Goal: Check status: Check status

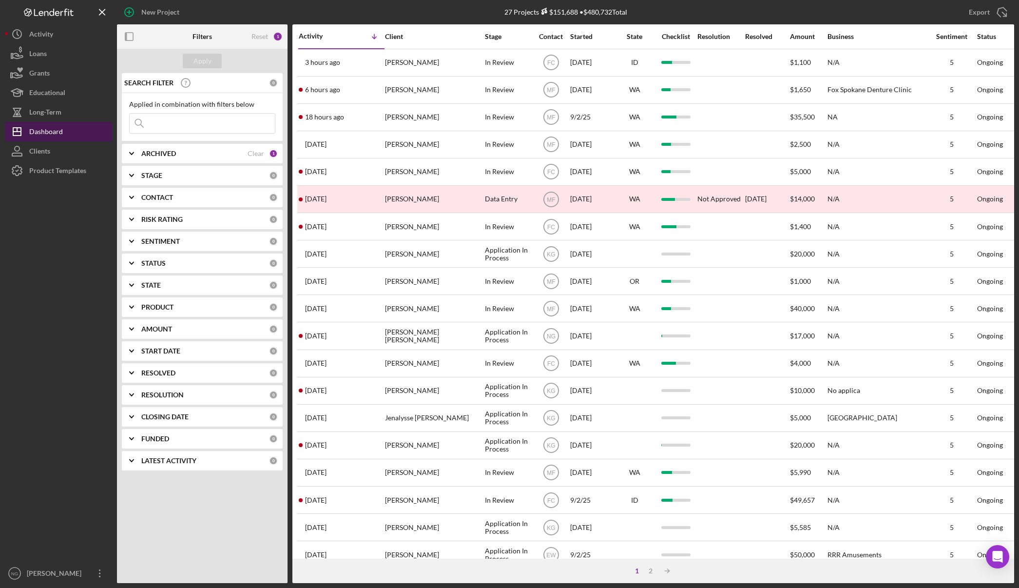
click at [75, 131] on button "Icon/Dashboard Dashboard" at bounding box center [58, 131] width 107 height 19
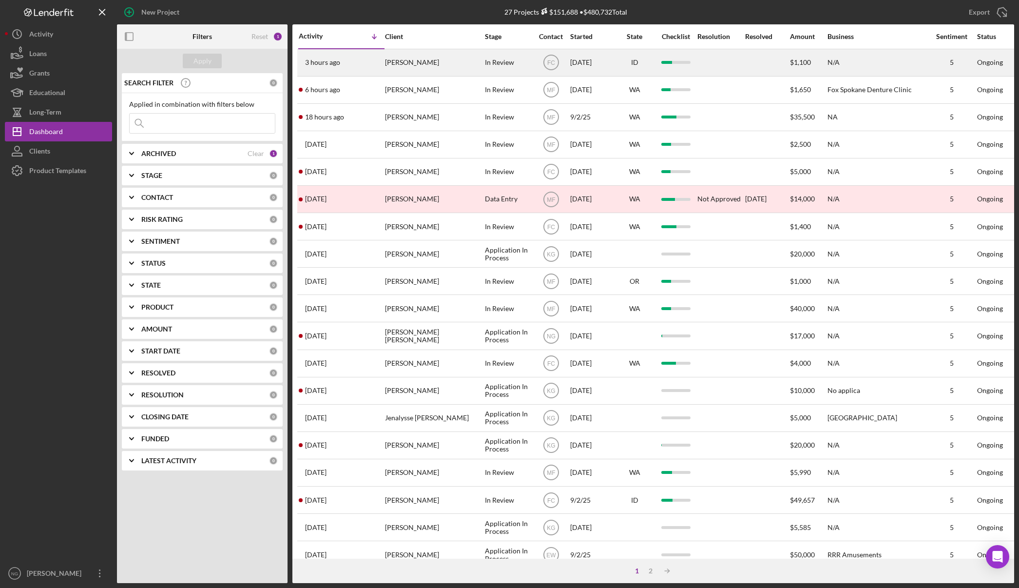
click at [457, 63] on div "[PERSON_NAME]" at bounding box center [433, 63] width 97 height 26
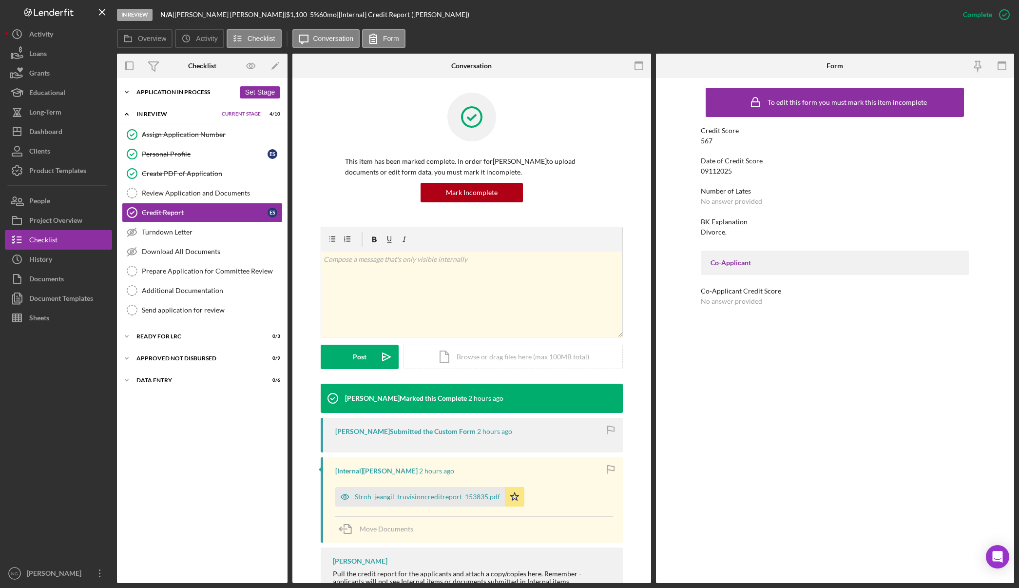
click at [186, 93] on div "Application In Process" at bounding box center [185, 92] width 98 height 6
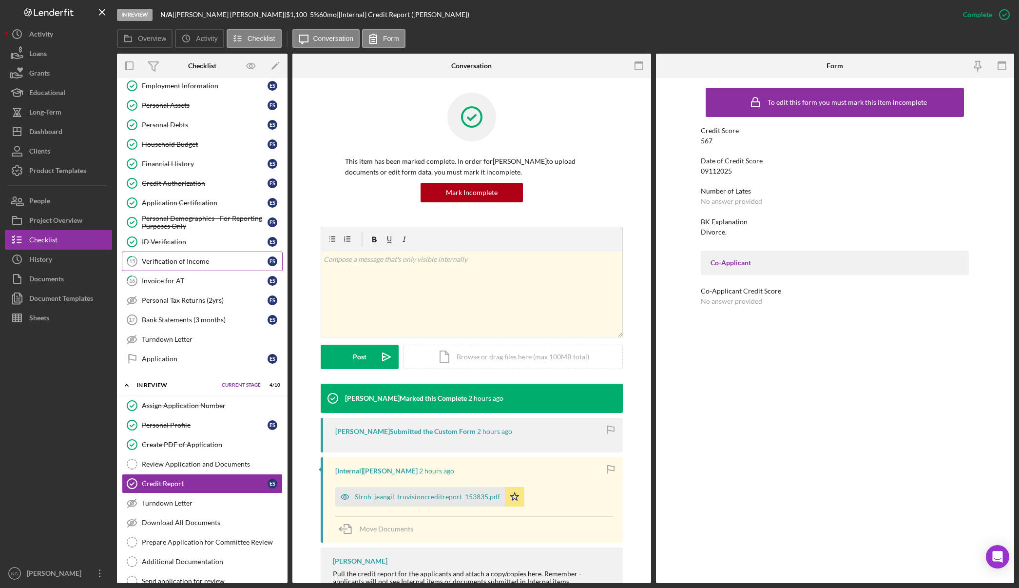
scroll to position [195, 0]
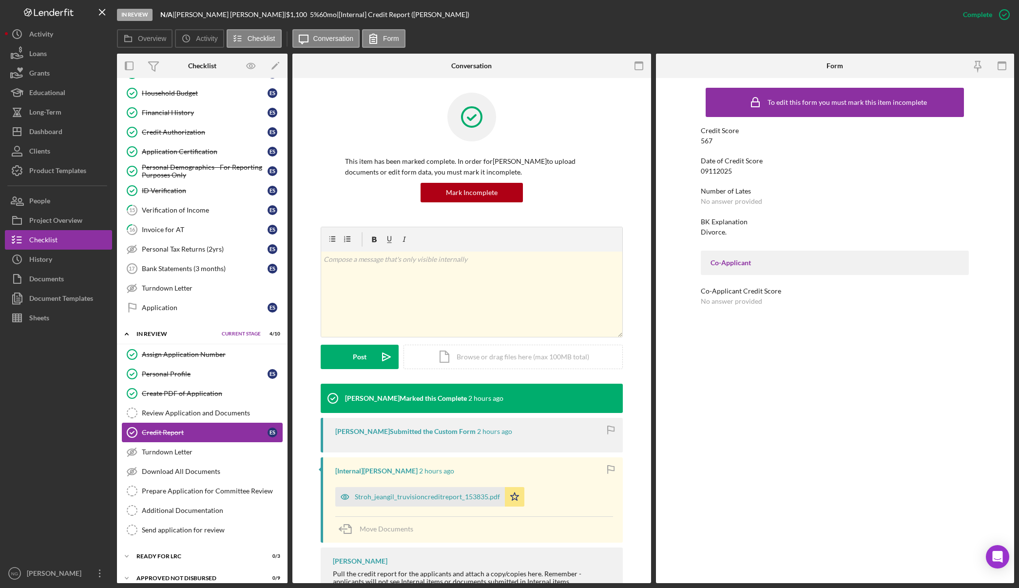
click at [225, 431] on div "Credit Report" at bounding box center [205, 432] width 126 height 8
click at [69, 132] on button "Icon/Dashboard Dashboard" at bounding box center [58, 131] width 107 height 19
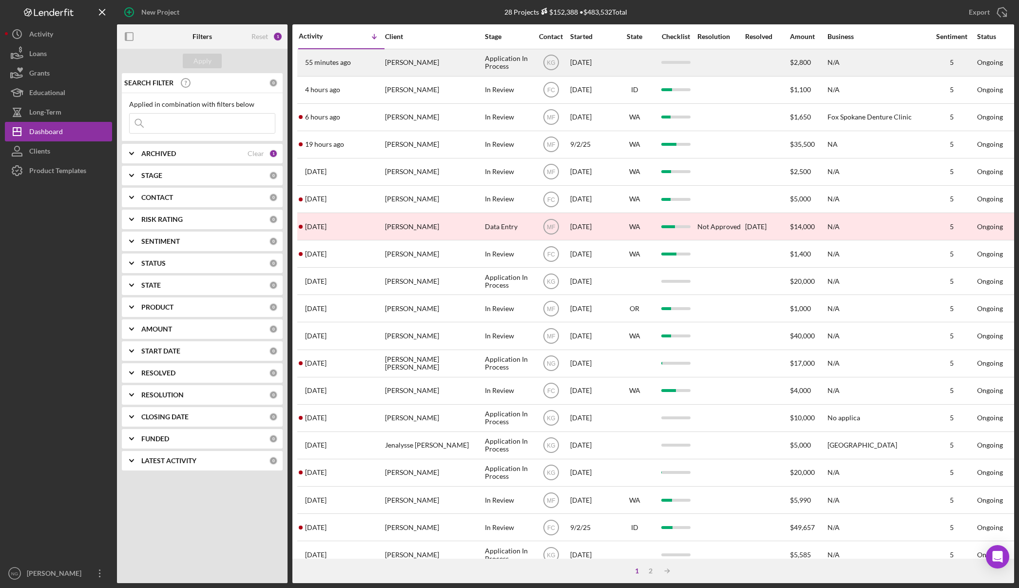
click at [446, 65] on div "[PERSON_NAME]" at bounding box center [433, 63] width 97 height 26
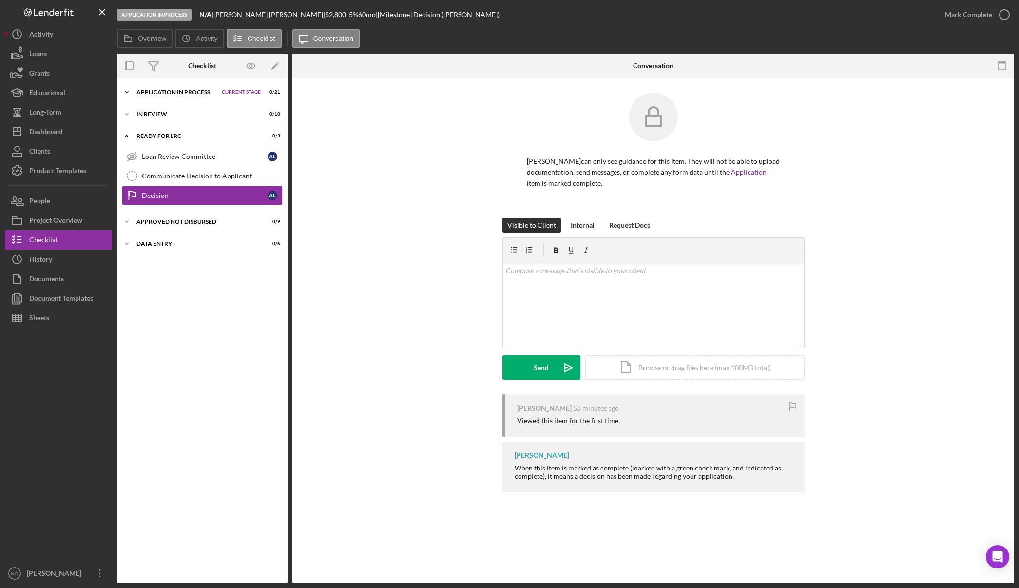
click at [172, 92] on div "Application In Process" at bounding box center [176, 92] width 80 height 6
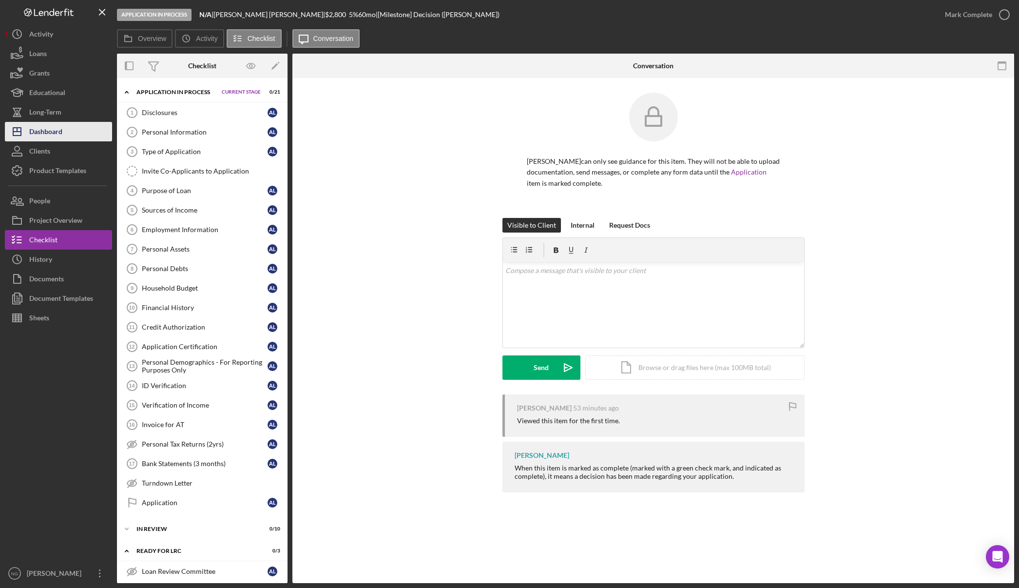
click at [42, 131] on div "Dashboard" at bounding box center [45, 133] width 33 height 22
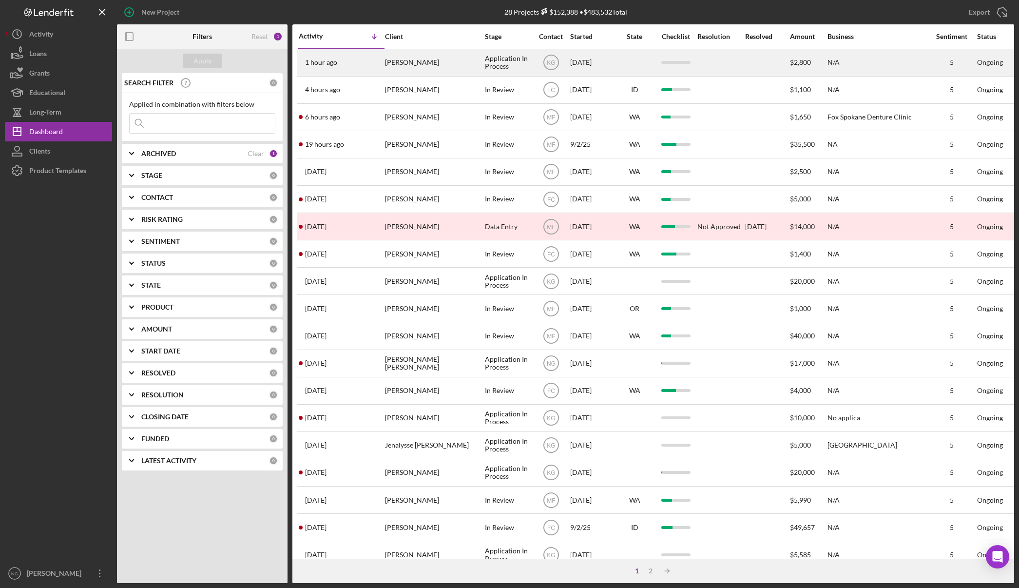
click at [428, 63] on div "[PERSON_NAME]" at bounding box center [433, 63] width 97 height 26
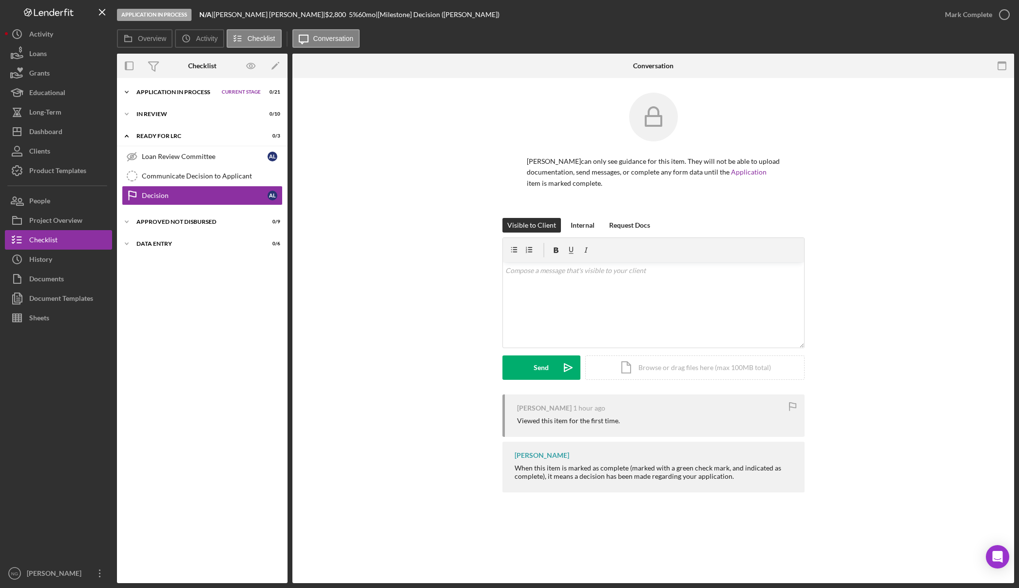
click at [165, 96] on div "Icon/Expander Application In Process Current Stage 0 / 21 Set Stage" at bounding box center [202, 91] width 171 height 19
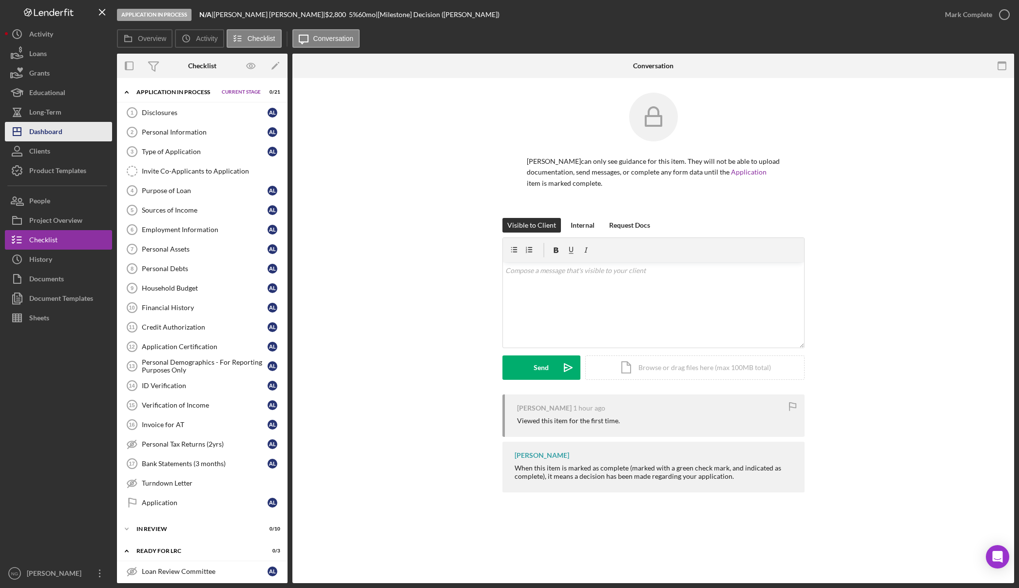
click at [43, 137] on div "Dashboard" at bounding box center [45, 133] width 33 height 22
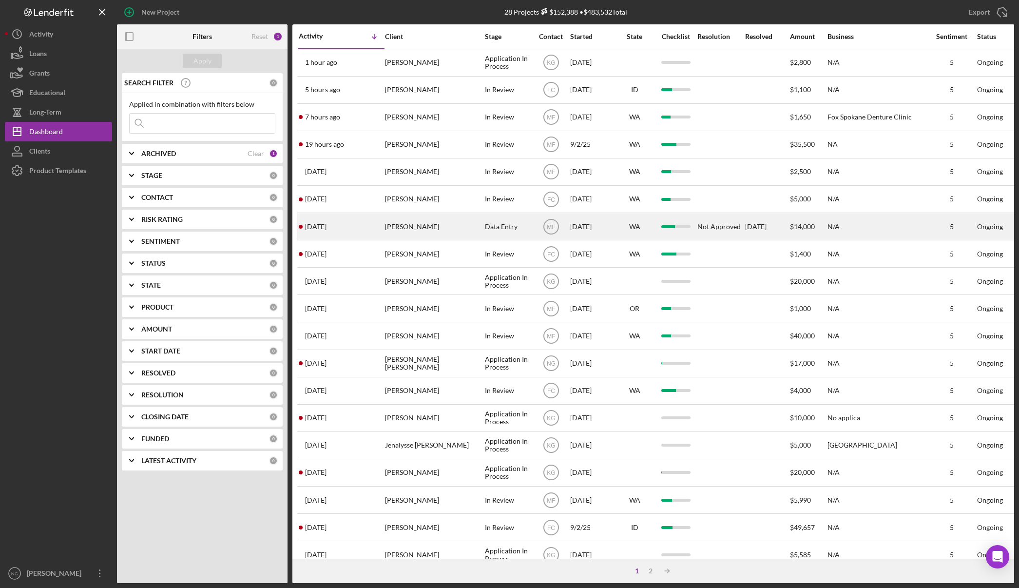
click at [418, 231] on div "[PERSON_NAME]" at bounding box center [433, 226] width 97 height 26
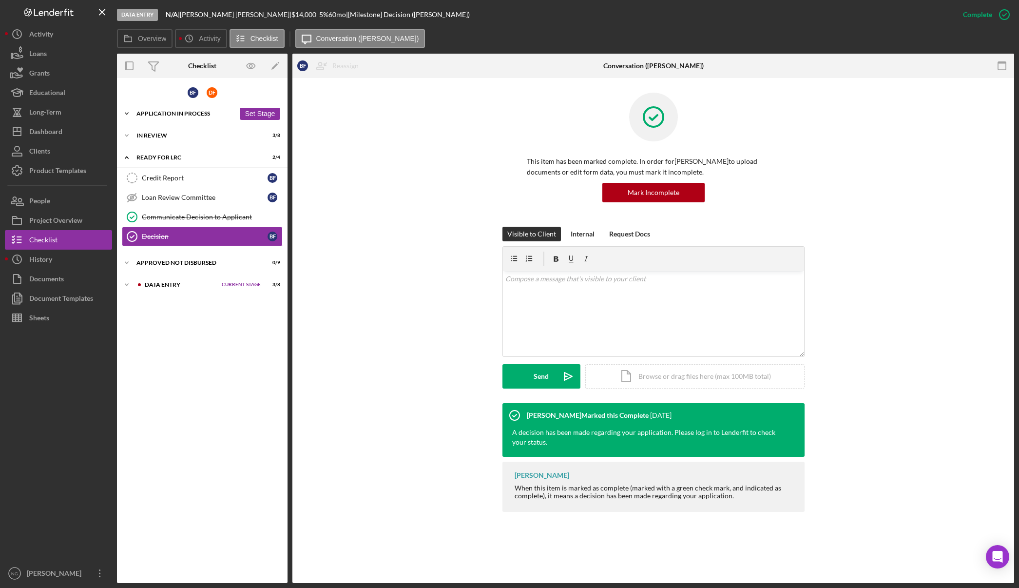
click at [173, 109] on div "Icon/Expander Application In Process 23 / 36 Set Stage" at bounding box center [202, 113] width 171 height 19
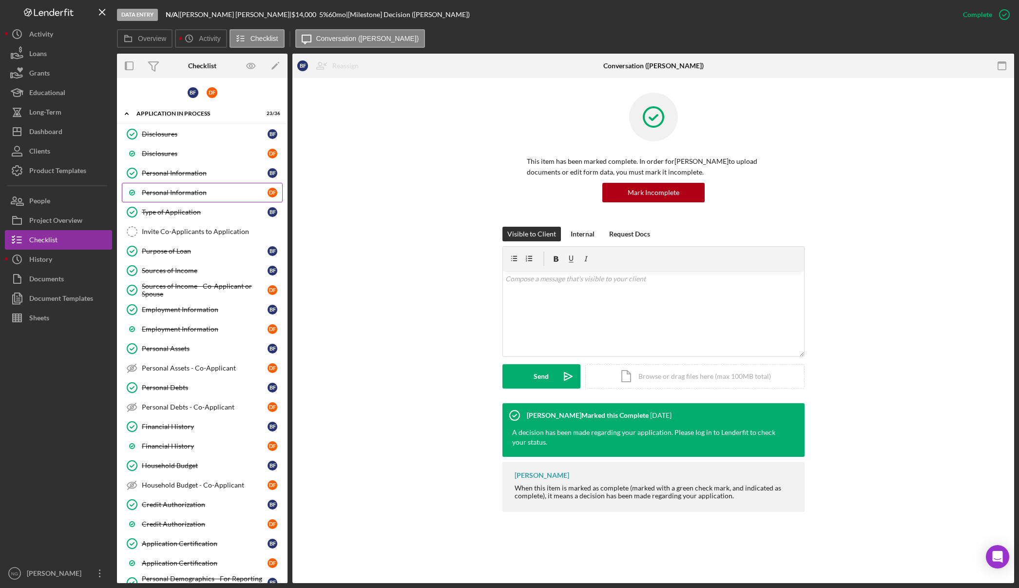
click at [166, 193] on div "Personal Information" at bounding box center [205, 193] width 126 height 8
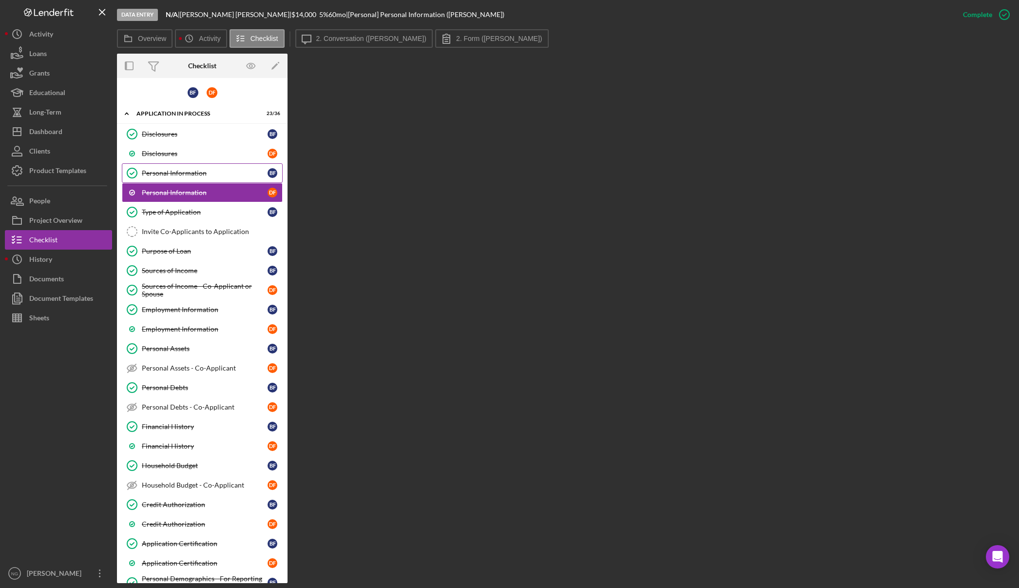
click at [169, 175] on div "Personal Information" at bounding box center [205, 173] width 126 height 8
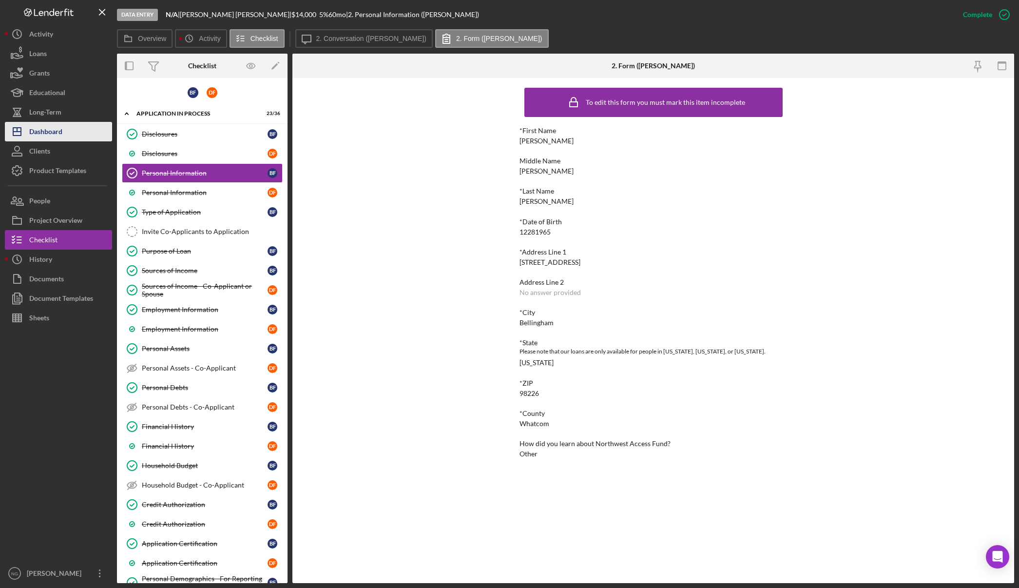
click at [48, 132] on div "Dashboard" at bounding box center [45, 133] width 33 height 22
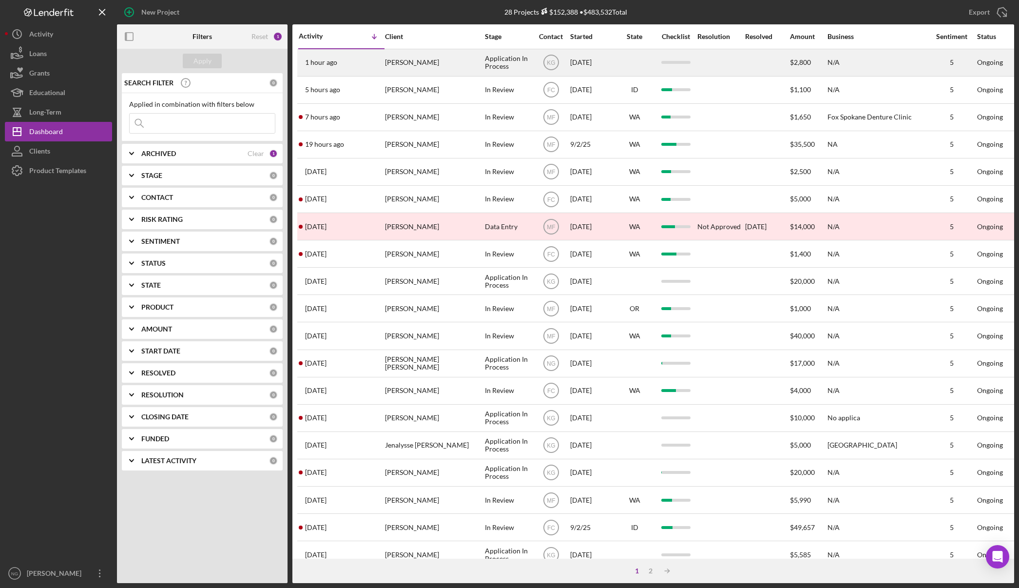
click at [443, 68] on div "[PERSON_NAME]" at bounding box center [433, 63] width 97 height 26
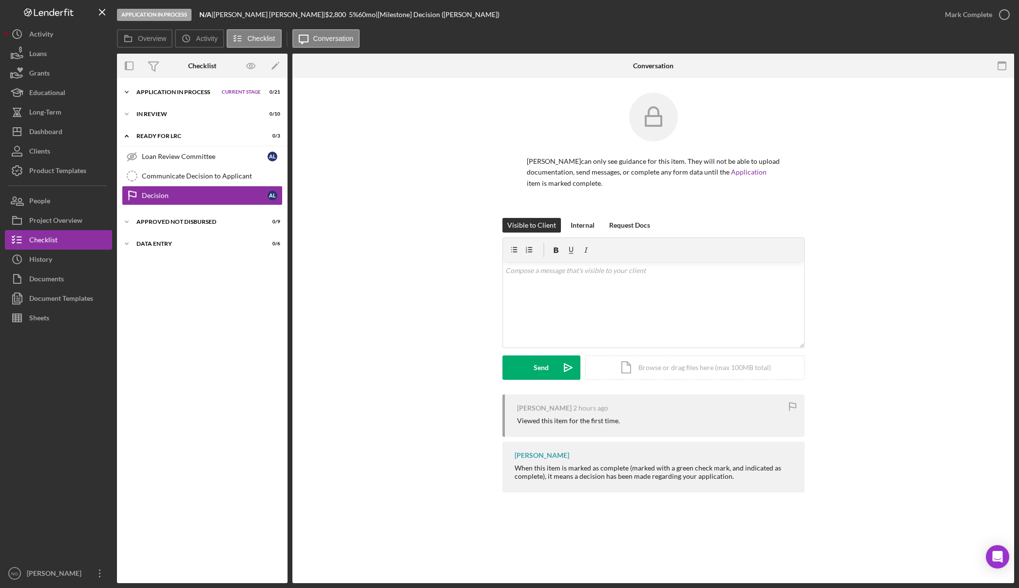
click at [207, 91] on div "Application In Process" at bounding box center [176, 92] width 80 height 6
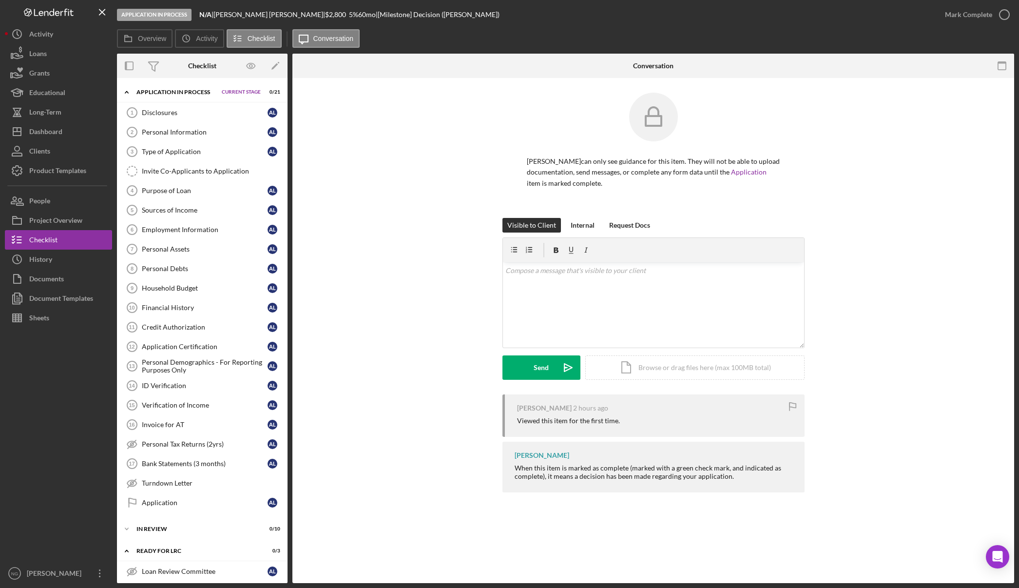
click at [455, 353] on div "Visible to Client Internal Request Docs v Color teal Color pink Remove color Ad…" at bounding box center [653, 306] width 693 height 176
click at [46, 135] on div "Dashboard" at bounding box center [45, 133] width 33 height 22
